Goal: Information Seeking & Learning: Learn about a topic

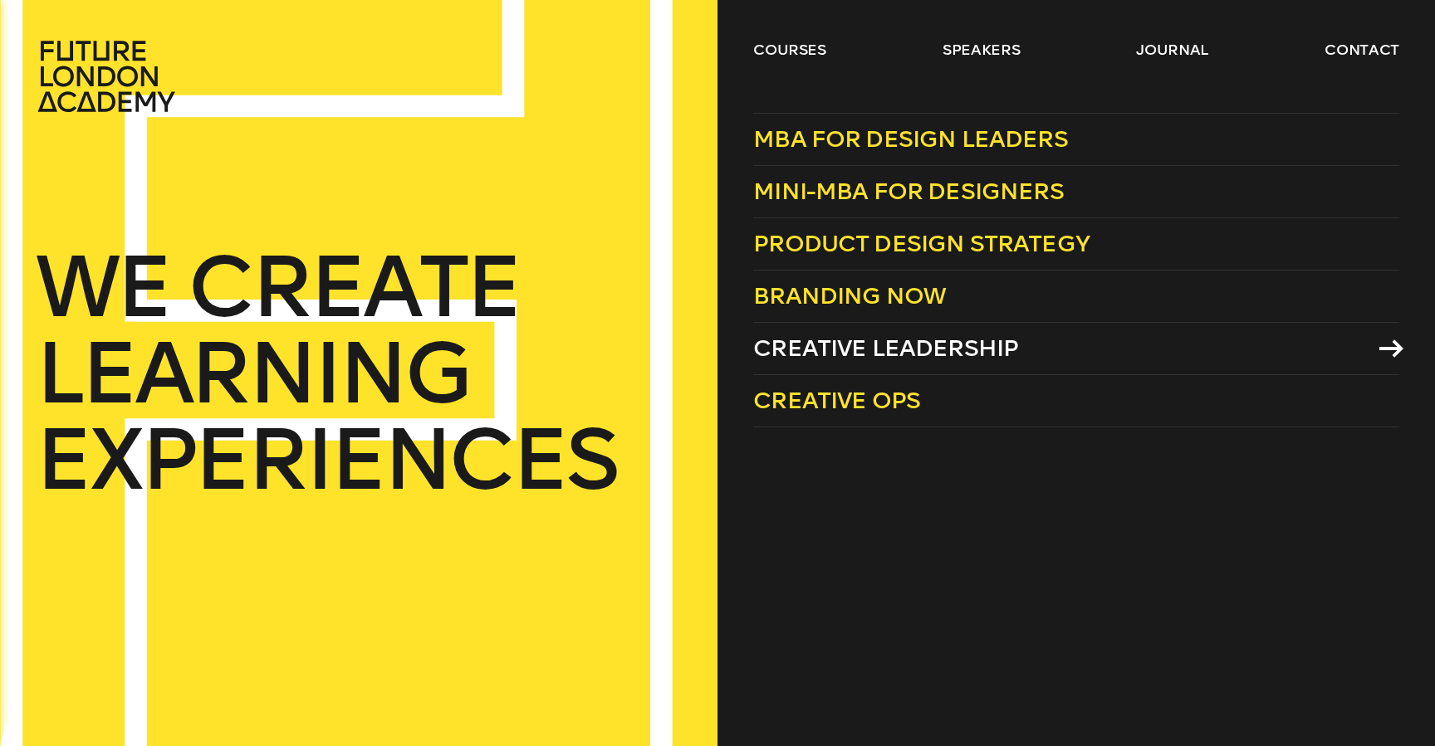
click at [834, 351] on span "Creative Leadership" at bounding box center [885, 348] width 265 height 27
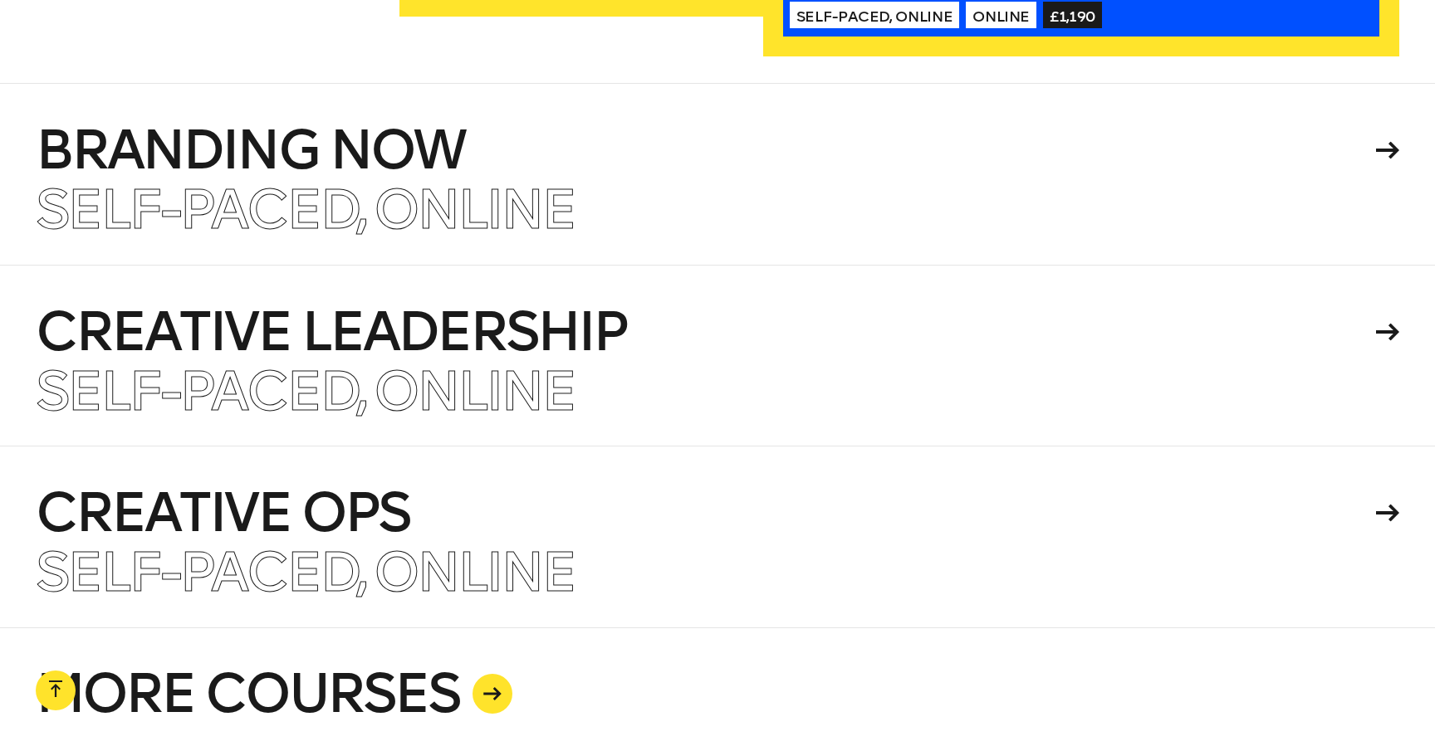
scroll to position [3946, 0]
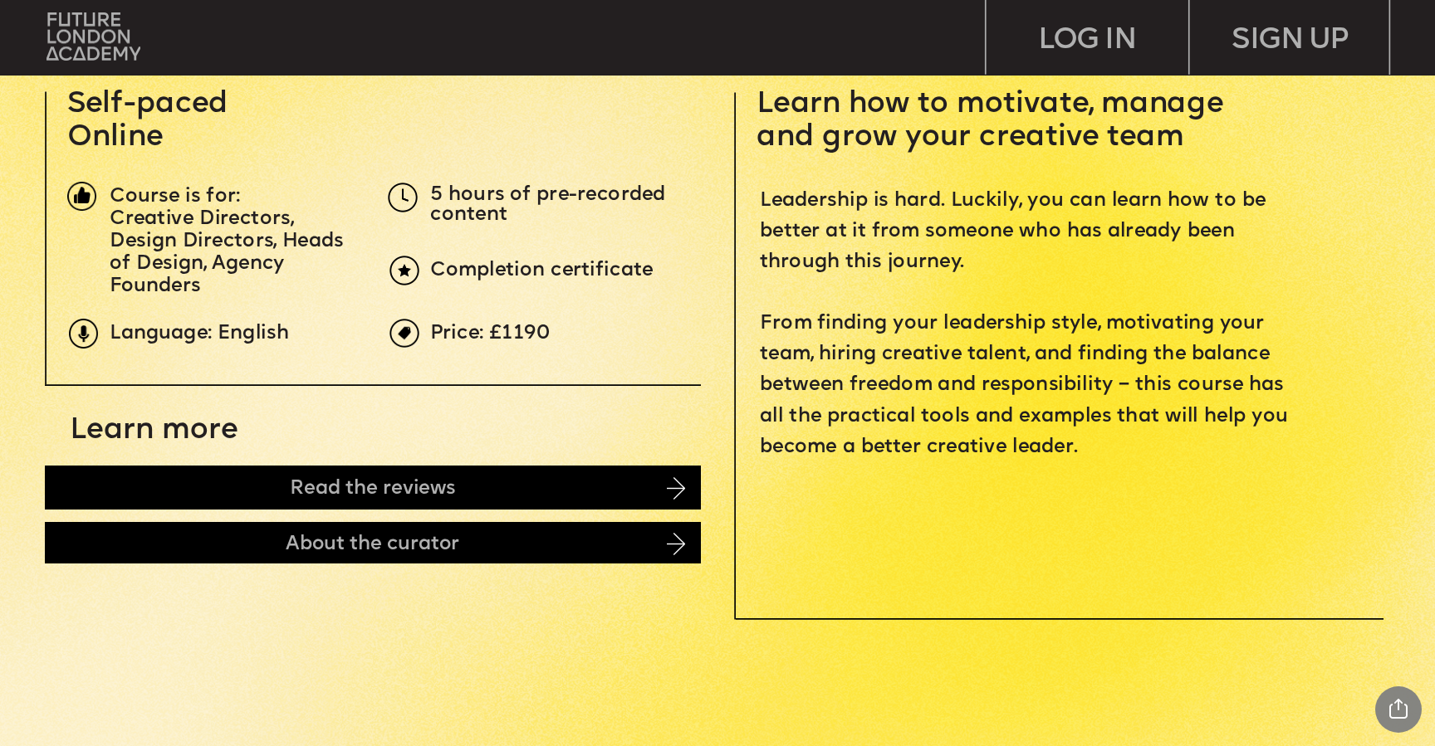
scroll to position [698, 0]
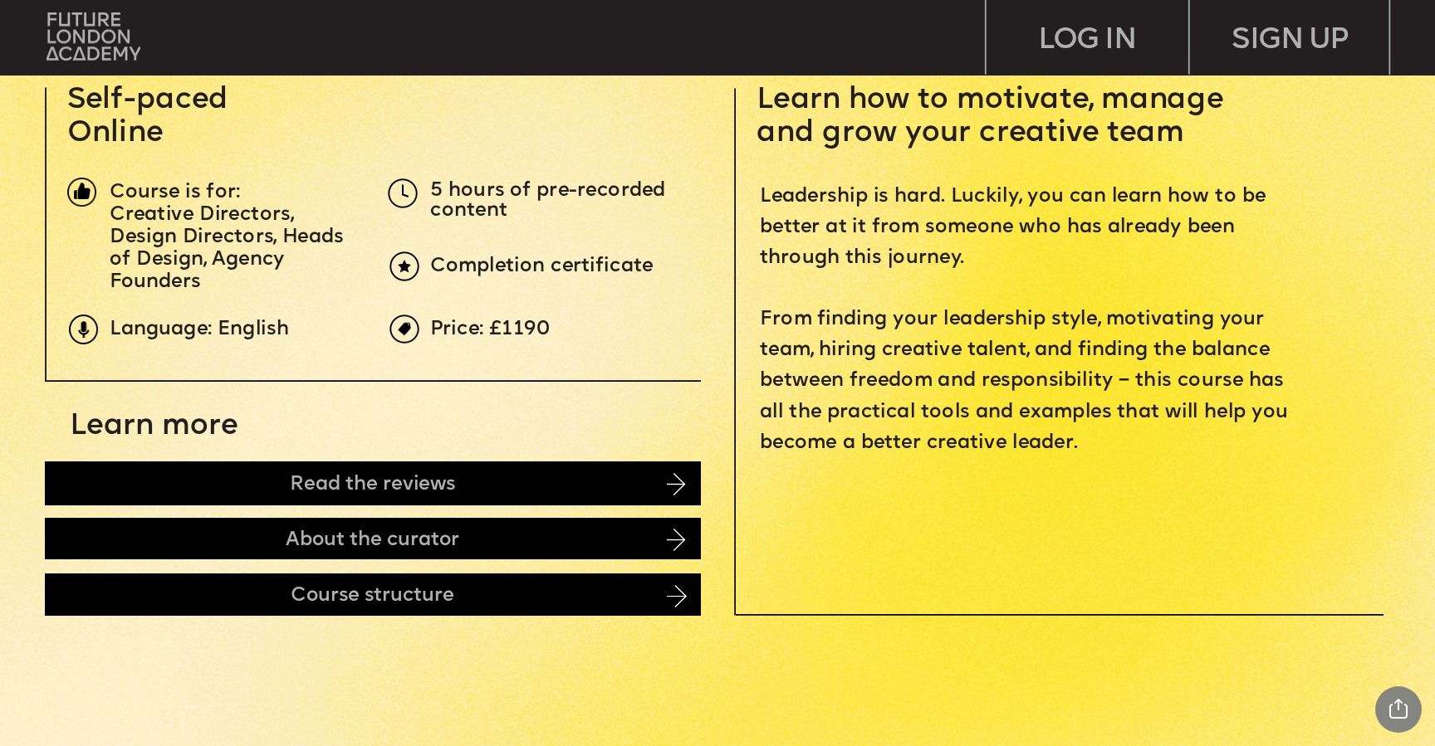
click at [496, 328] on span "Price: £1190" at bounding box center [490, 329] width 120 height 21
click at [510, 331] on span "Price: £1190" at bounding box center [490, 329] width 120 height 21
drag, startPoint x: 492, startPoint y: 330, endPoint x: 567, endPoint y: 330, distance: 74.7
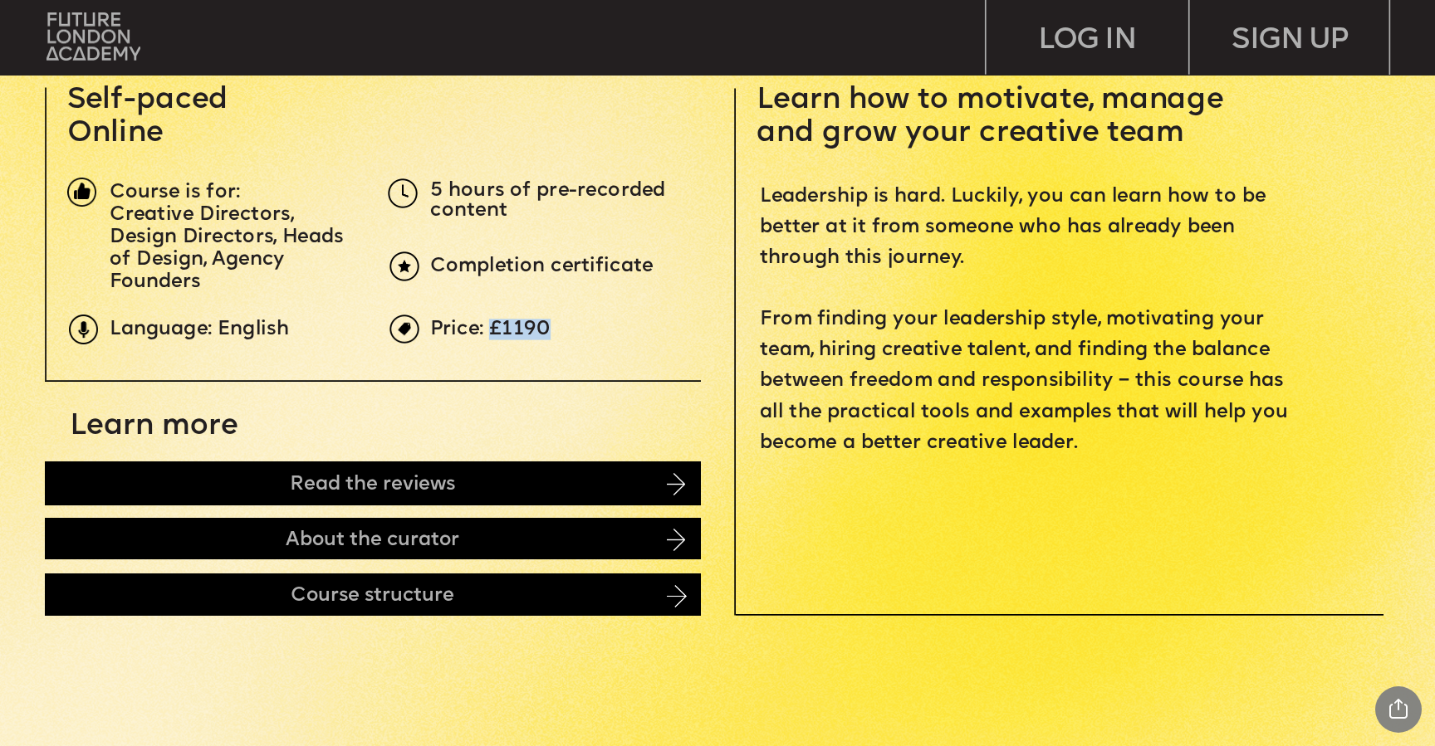
click at [567, 330] on p "Price: £1190" at bounding box center [766, 330] width 672 height 20
click at [985, 438] on span "Leadership is hard. Luckily, you can learn how to be better at it from someone …" at bounding box center [1027, 320] width 534 height 267
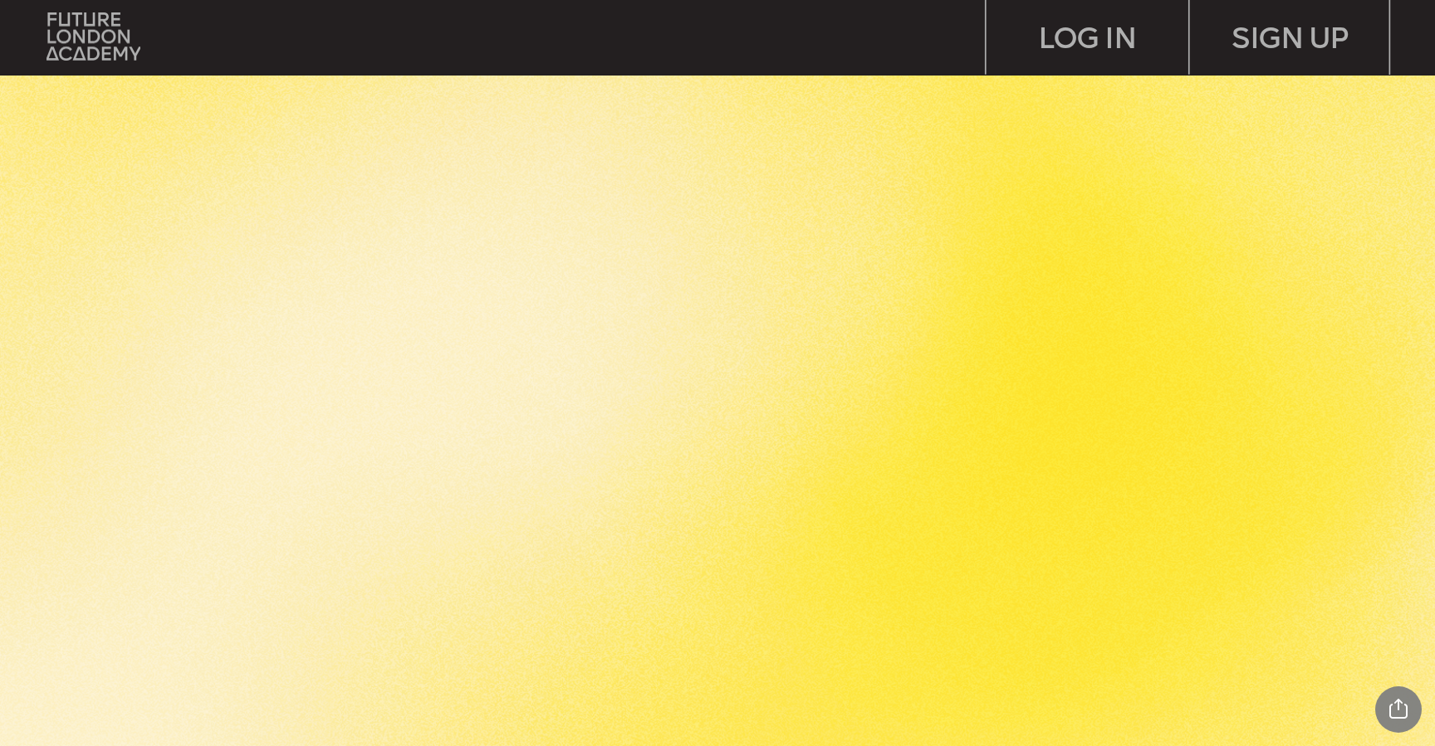
scroll to position [6831, 0]
